Goal: Compare options

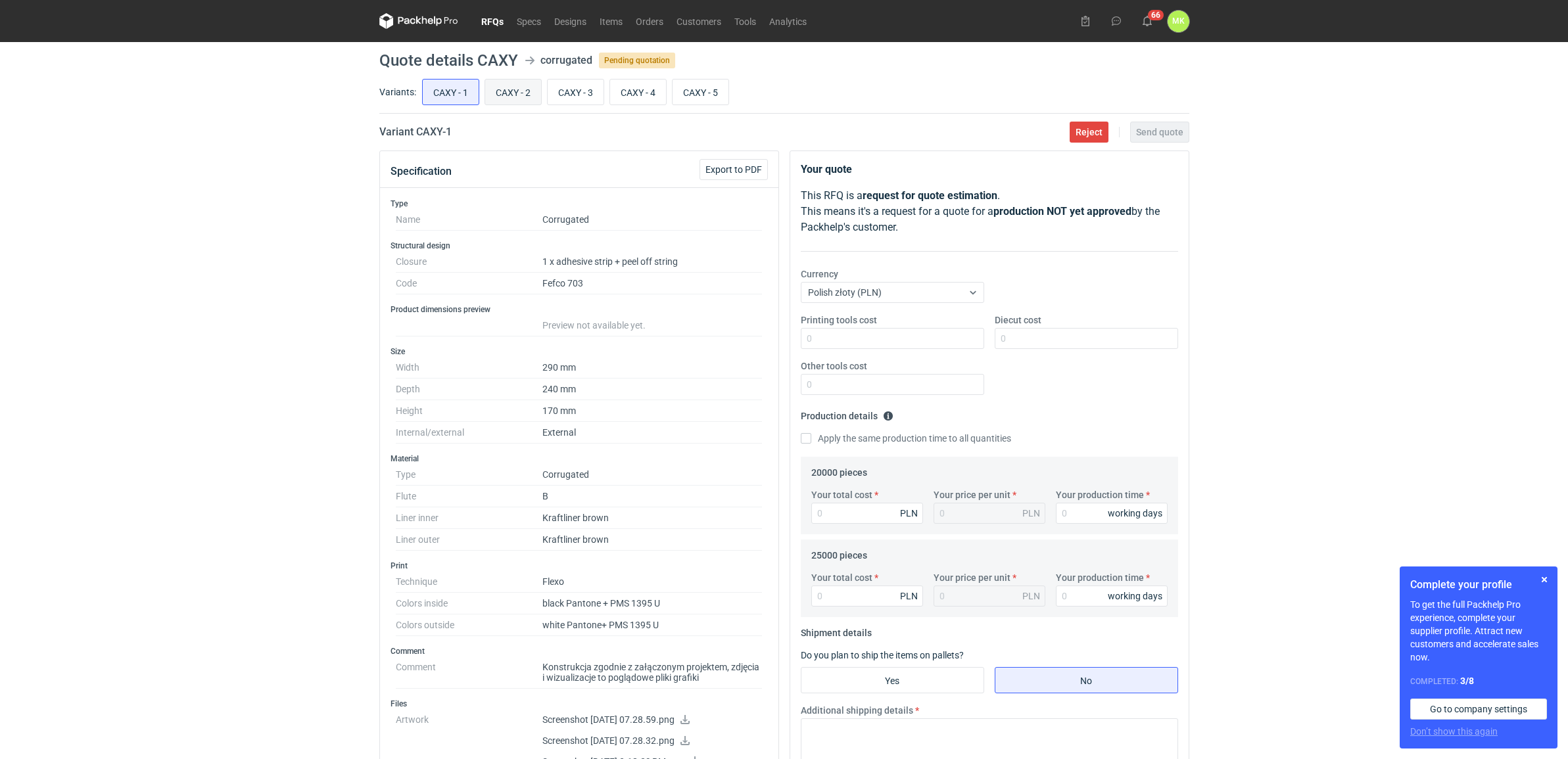
click at [529, 90] on input "CAXY - 2" at bounding box center [513, 92] width 56 height 25
radio input "true"
click at [571, 89] on input "CAXY - 3" at bounding box center [575, 92] width 56 height 25
radio input "true"
click at [645, 87] on input "CAXY - 4" at bounding box center [638, 92] width 56 height 25
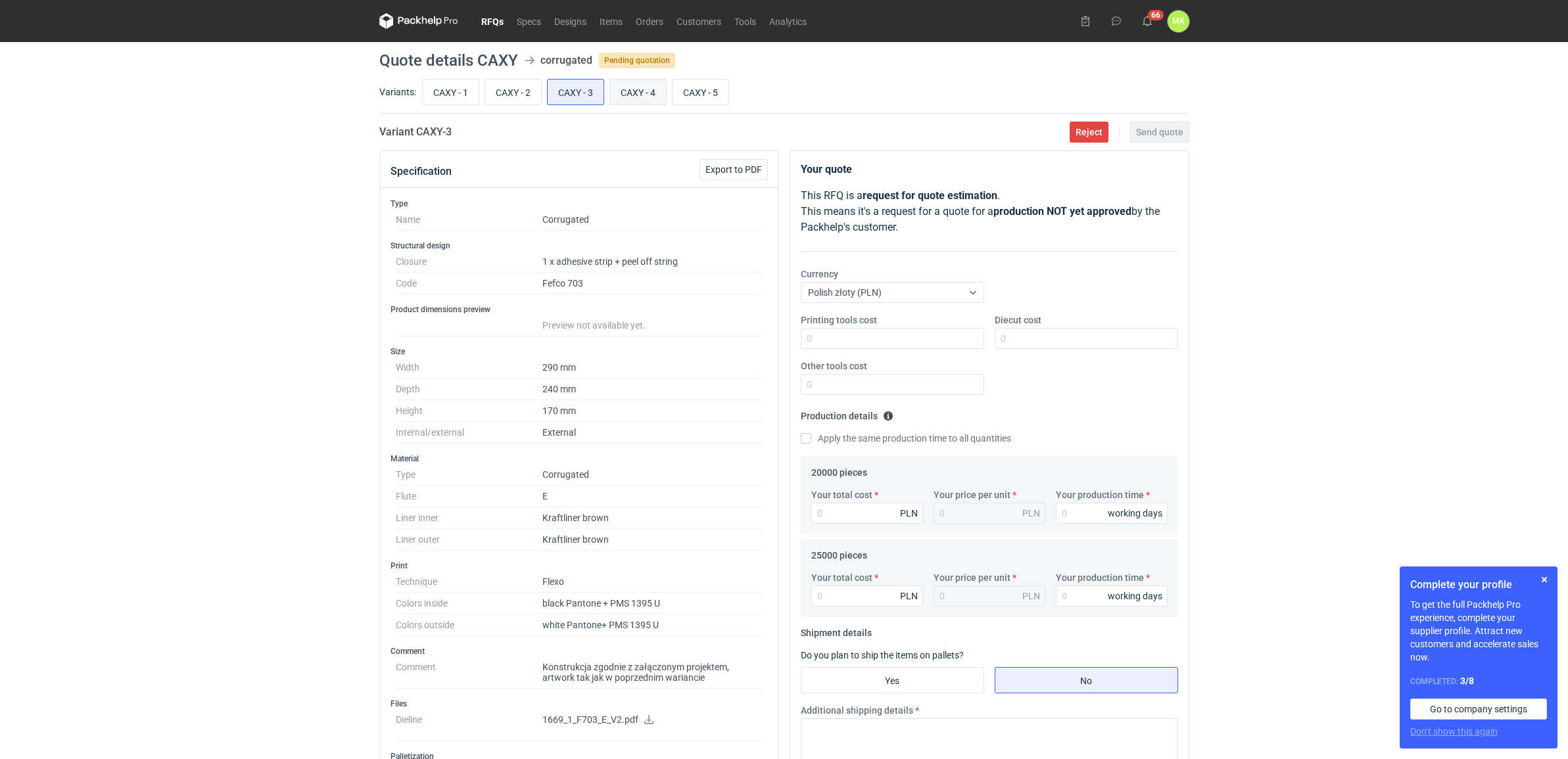
radio input "true"
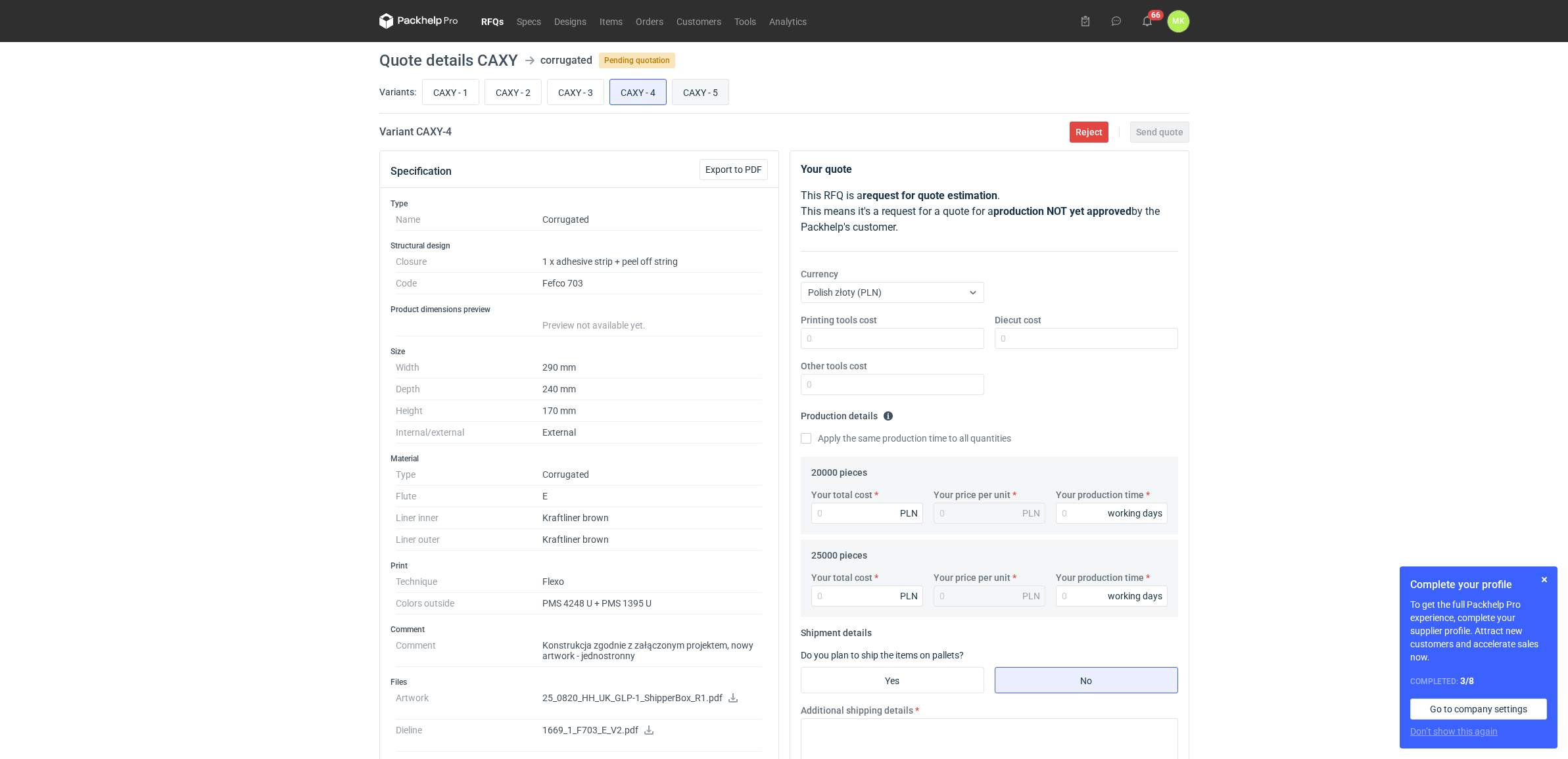
click at [707, 87] on input "CAXY - 5" at bounding box center [701, 92] width 56 height 25
radio input "true"
click at [648, 87] on input "CAXY - 4" at bounding box center [638, 92] width 56 height 25
radio input "true"
click at [604, 86] on label "CAXY - 3" at bounding box center [576, 92] width 57 height 26
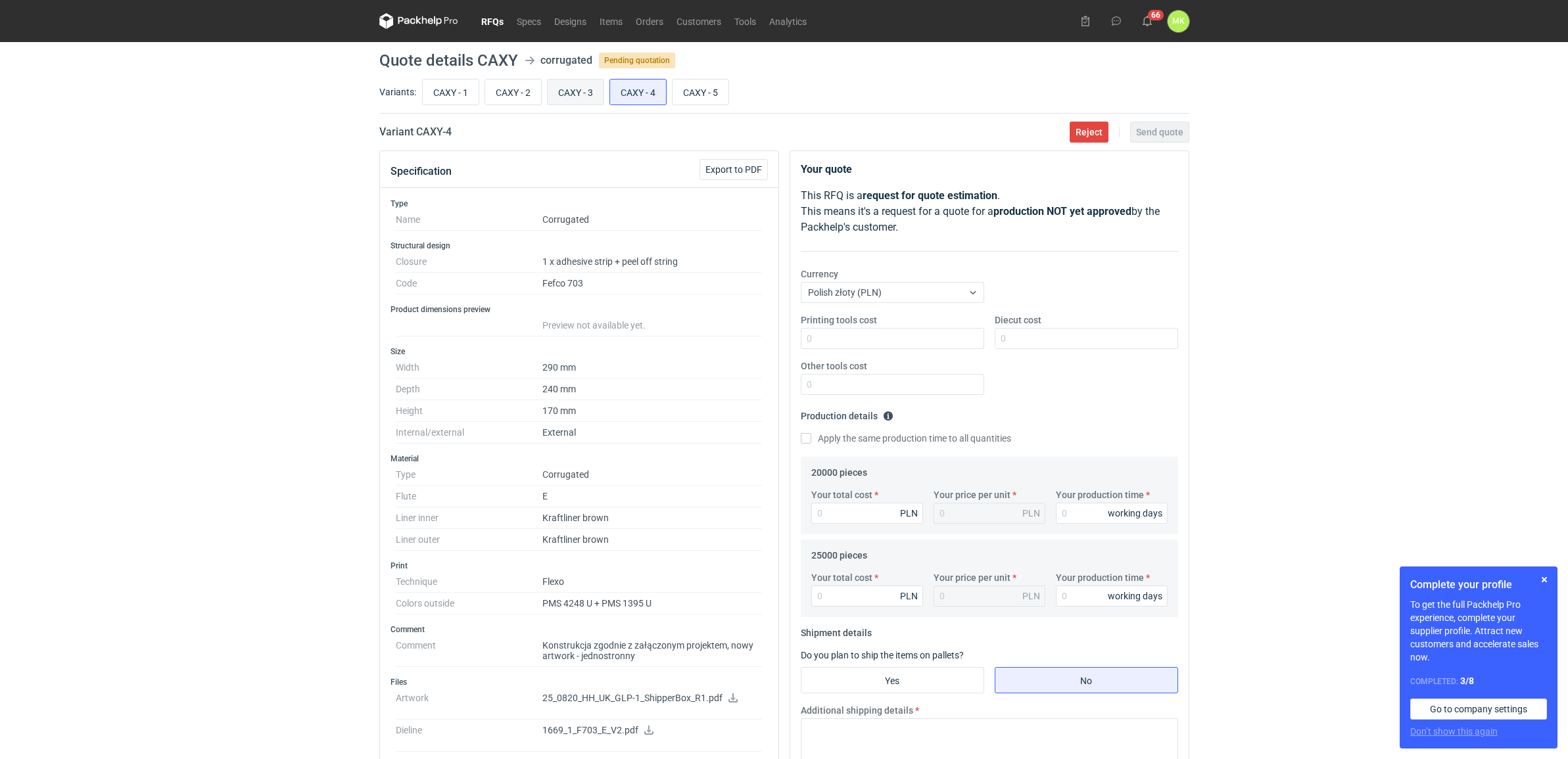
click at [604, 86] on input "CAXY - 3" at bounding box center [575, 92] width 56 height 25
radio input "true"
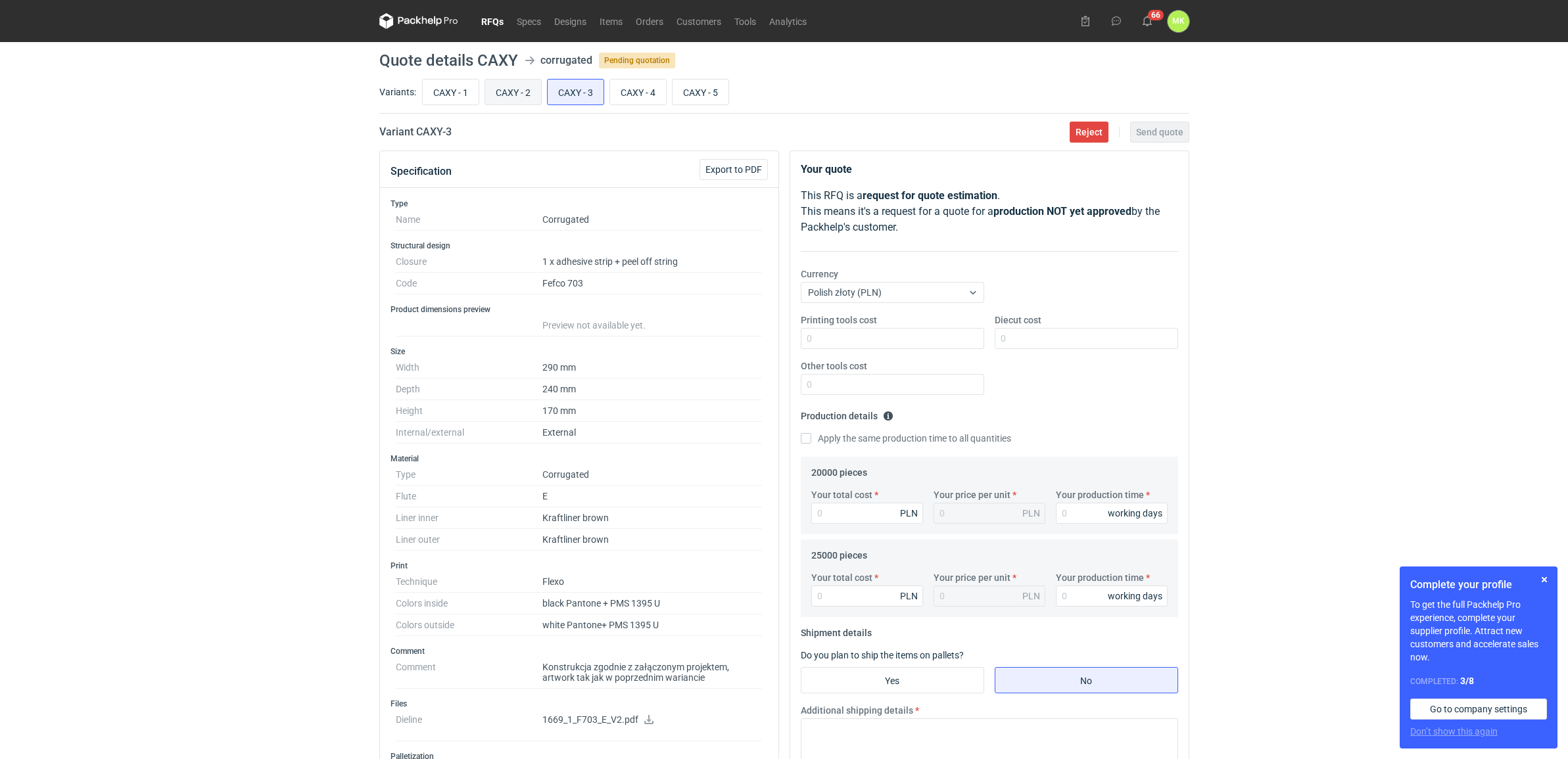
click at [525, 84] on input "CAXY - 2" at bounding box center [513, 92] width 56 height 25
radio input "true"
click at [444, 84] on input "CAXY - 1" at bounding box center [450, 92] width 56 height 25
radio input "true"
